Goal: Information Seeking & Learning: Stay updated

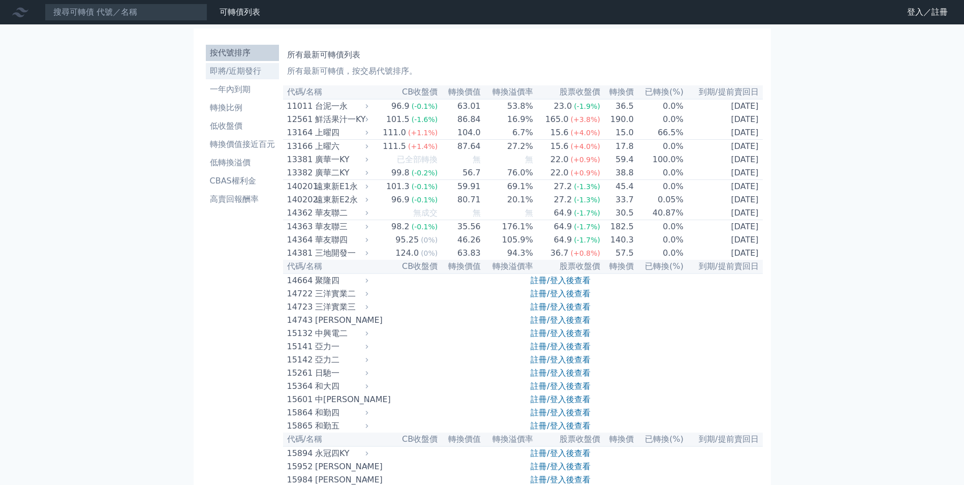
click at [244, 78] on link "即將/近期發行" at bounding box center [242, 71] width 73 height 16
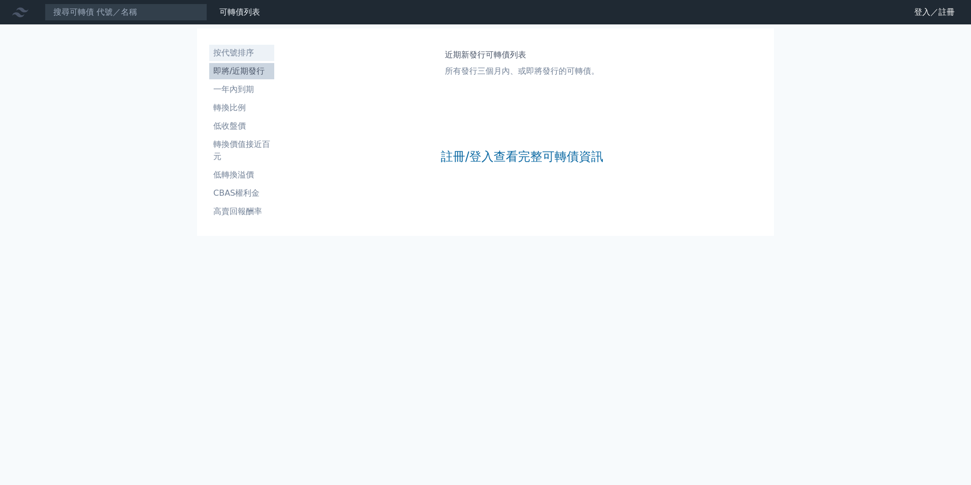
click at [238, 52] on li "按代號排序" at bounding box center [241, 53] width 65 height 12
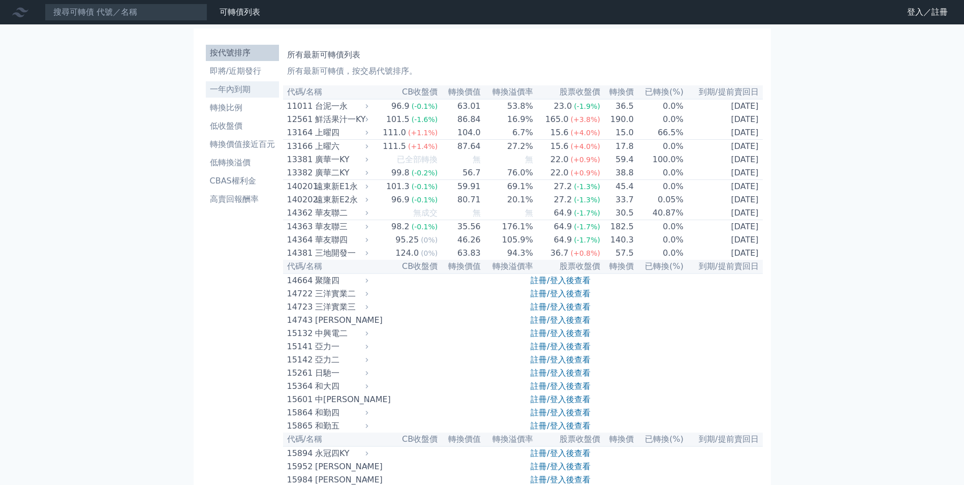
click at [234, 84] on li "一年內到期" at bounding box center [242, 89] width 73 height 12
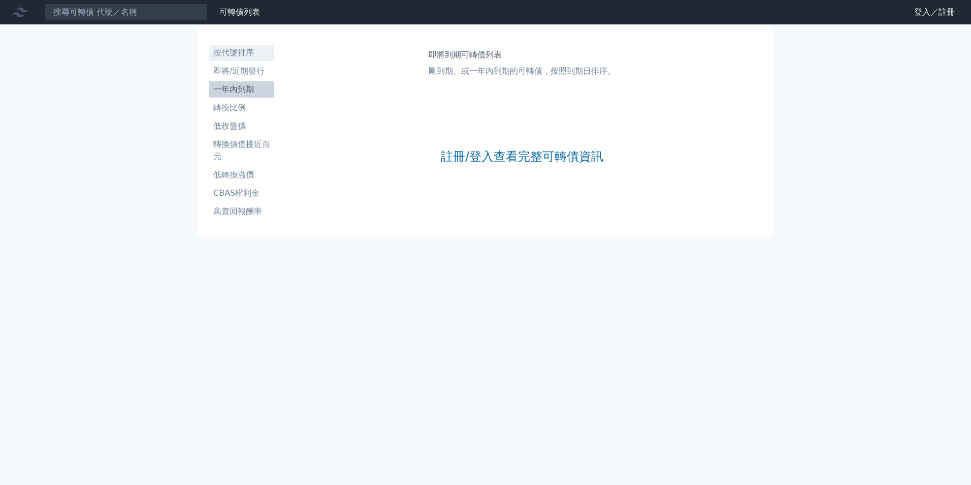
click at [229, 50] on li "按代號排序" at bounding box center [241, 53] width 65 height 12
